Goal: Check status: Check status

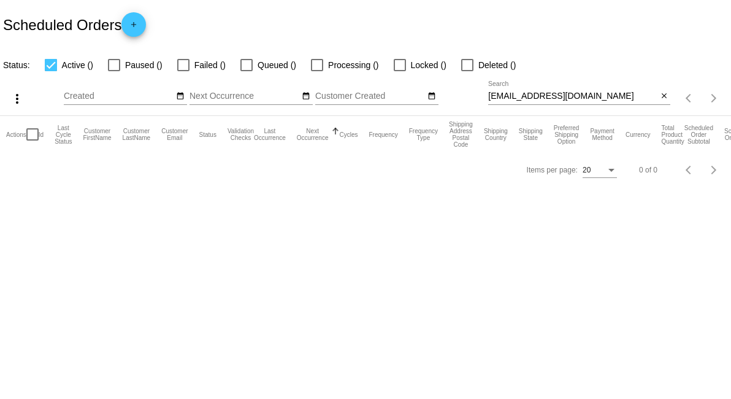
click at [566, 94] on input "[EMAIL_ADDRESS][DOMAIN_NAME]" at bounding box center [572, 96] width 169 height 10
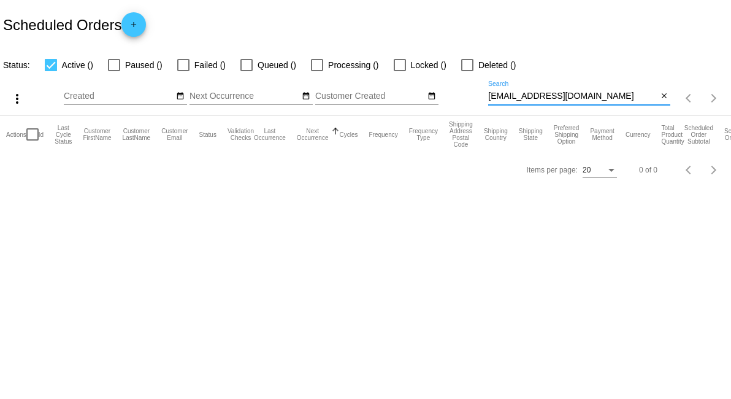
paste input "[EMAIL_ADDRESS][DOMAIN_NAME]"
type input "[EMAIL_ADDRESS][DOMAIN_NAME]"
click at [540, 97] on input "[EMAIL_ADDRESS][DOMAIN_NAME]" at bounding box center [572, 96] width 169 height 10
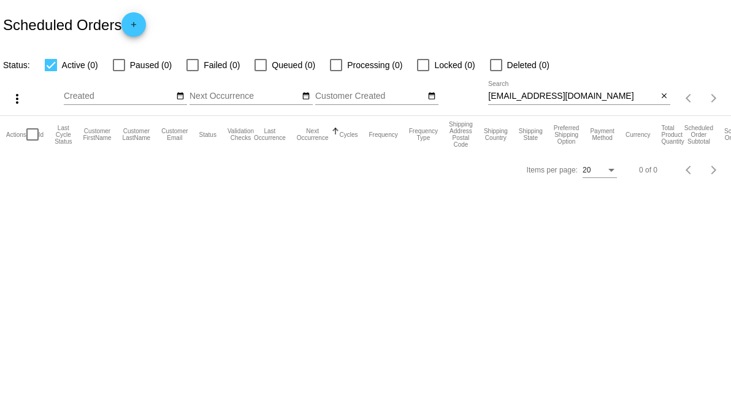
click at [231, 34] on div "Scheduled Orders add" at bounding box center [365, 24] width 731 height 49
